Goal: Task Accomplishment & Management: Manage account settings

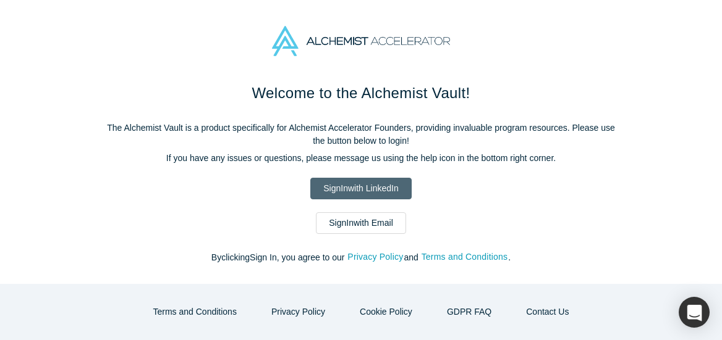
click at [364, 185] on link "Sign In with LinkedIn" at bounding box center [360, 189] width 101 height 22
click at [366, 187] on link "Sign In with LinkedIn" at bounding box center [360, 189] width 101 height 22
click at [373, 188] on link "Sign In with LinkedIn" at bounding box center [360, 189] width 101 height 22
click at [385, 184] on link "Sign In with LinkedIn" at bounding box center [360, 189] width 101 height 22
click at [390, 182] on link "Sign In with LinkedIn" at bounding box center [360, 189] width 101 height 22
